Goal: Navigation & Orientation: Go to known website

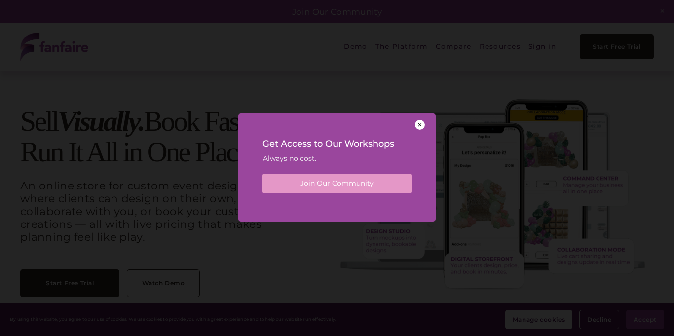
click at [420, 127] on div at bounding box center [420, 125] width 10 height 10
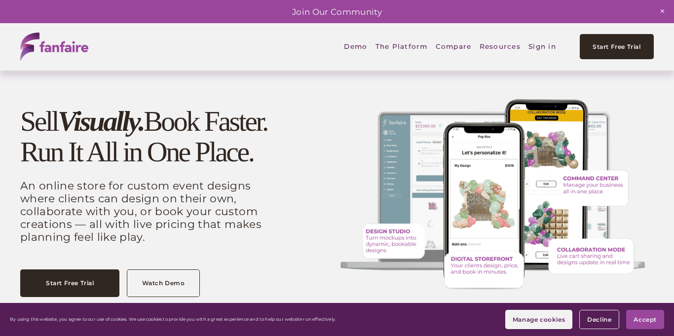
click at [666, 14] on span "Close Announcement" at bounding box center [662, 11] width 23 height 23
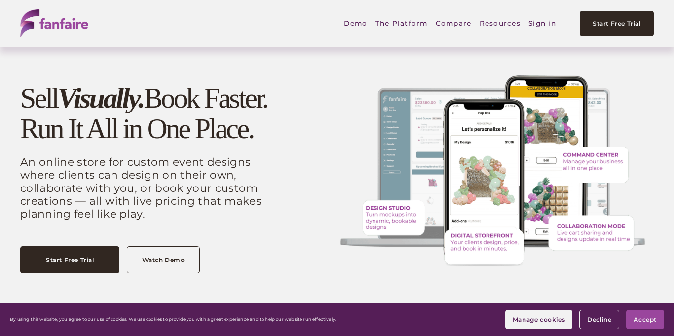
click at [541, 23] on link "Sign in" at bounding box center [543, 23] width 28 height 23
click at [540, 26] on link "Sign in" at bounding box center [543, 23] width 28 height 23
click at [651, 318] on span "Accept" at bounding box center [645, 319] width 23 height 7
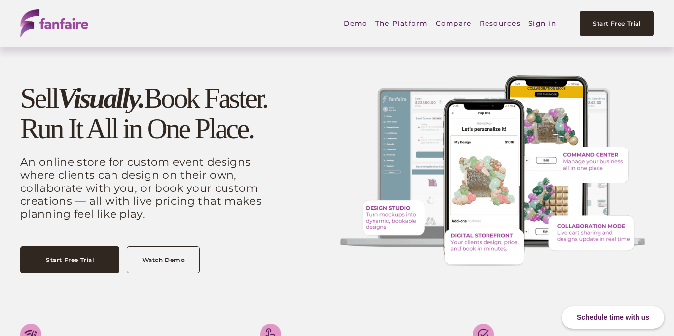
click at [533, 25] on link "Sign in" at bounding box center [543, 23] width 28 height 23
click at [81, 25] on img at bounding box center [54, 23] width 68 height 28
click at [536, 24] on link "Sign in" at bounding box center [543, 23] width 28 height 23
